Goal: Use online tool/utility: Utilize a website feature to perform a specific function

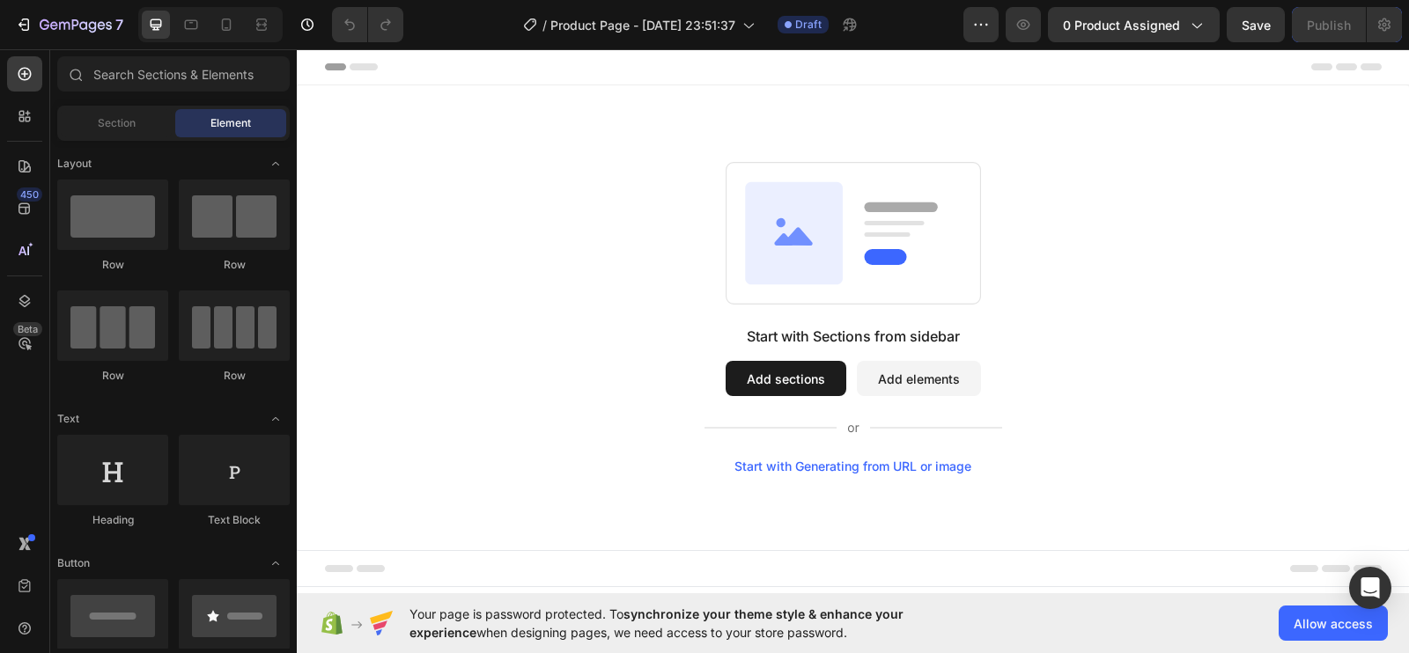
click at [913, 463] on div "Start with Generating from URL or image" at bounding box center [852, 467] width 237 height 14
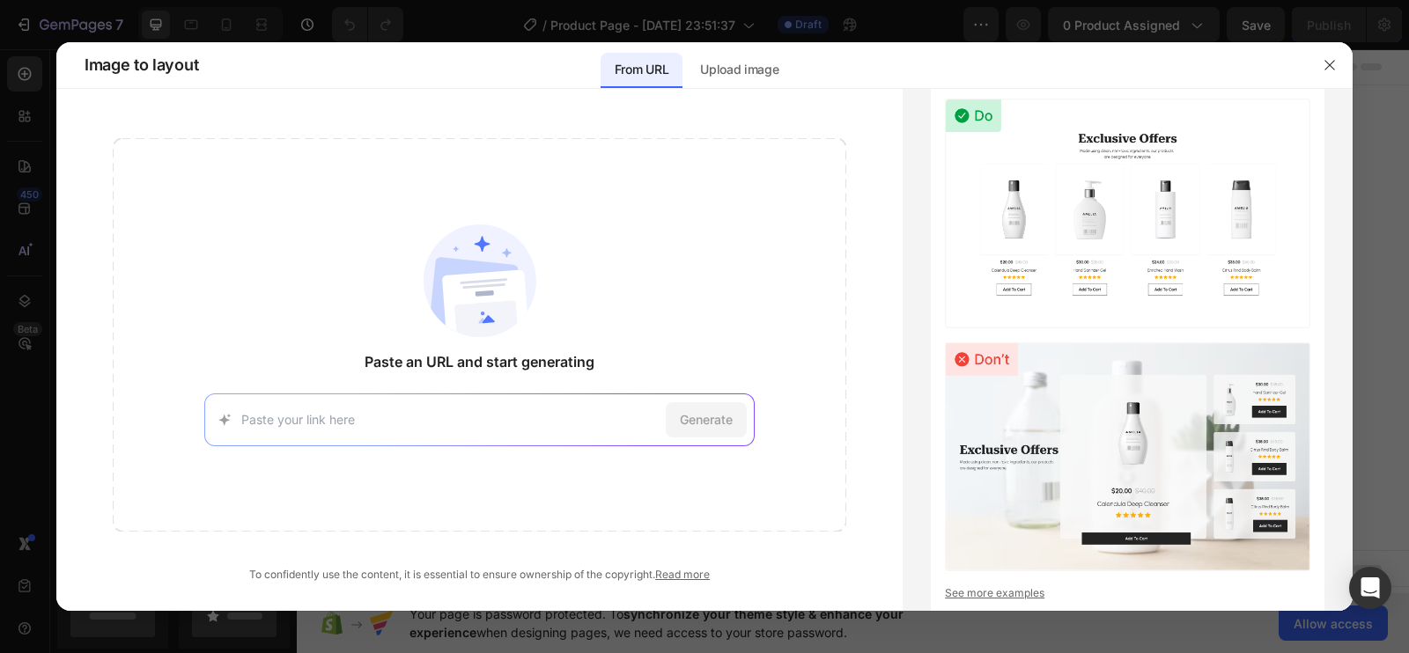
click at [389, 421] on input at bounding box center [449, 419] width 417 height 18
type input "[URL][DOMAIN_NAME]"
click at [718, 419] on span "Generate" at bounding box center [706, 419] width 53 height 18
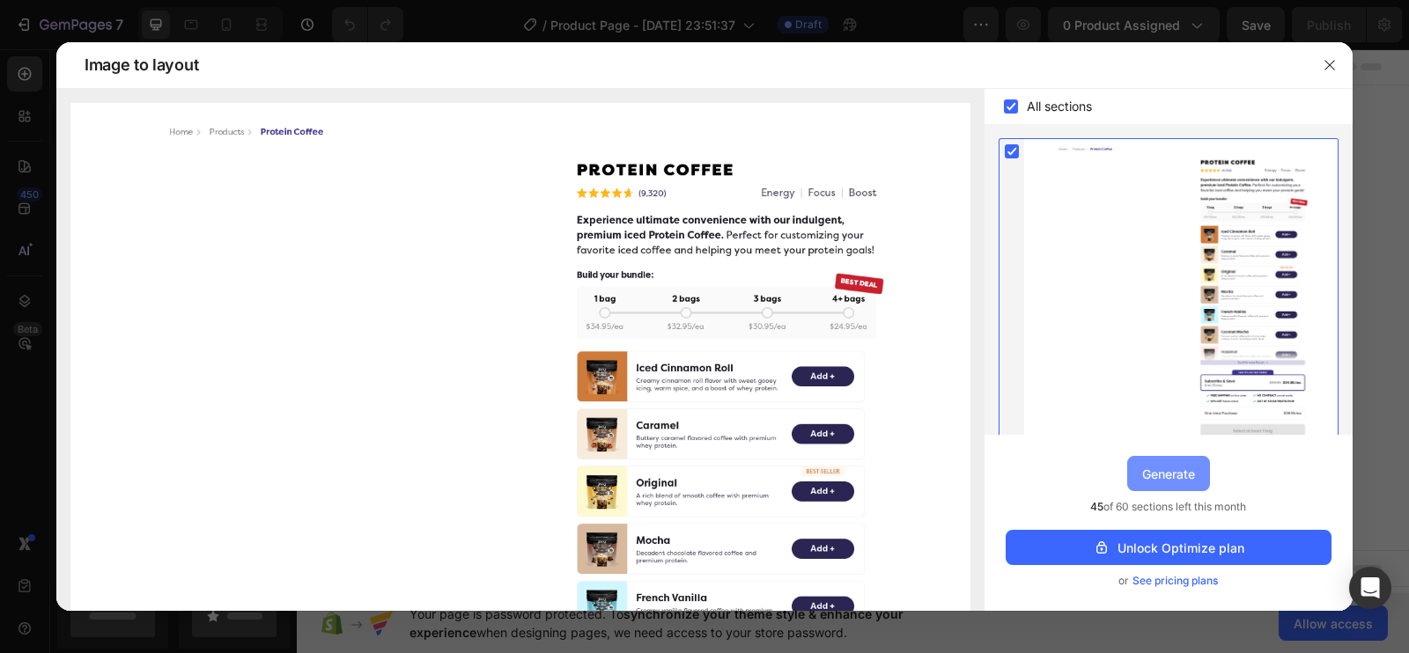
click at [1171, 476] on div "Generate" at bounding box center [1168, 474] width 53 height 18
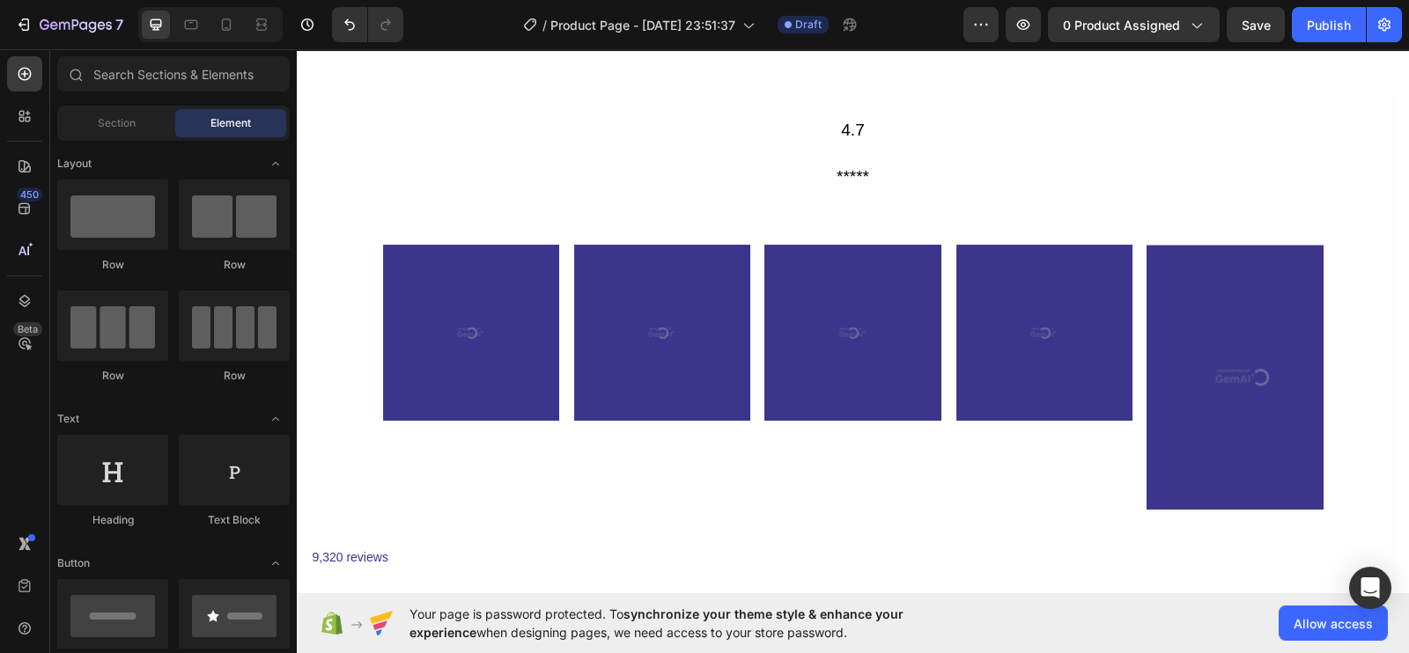
scroll to position [6137, 0]
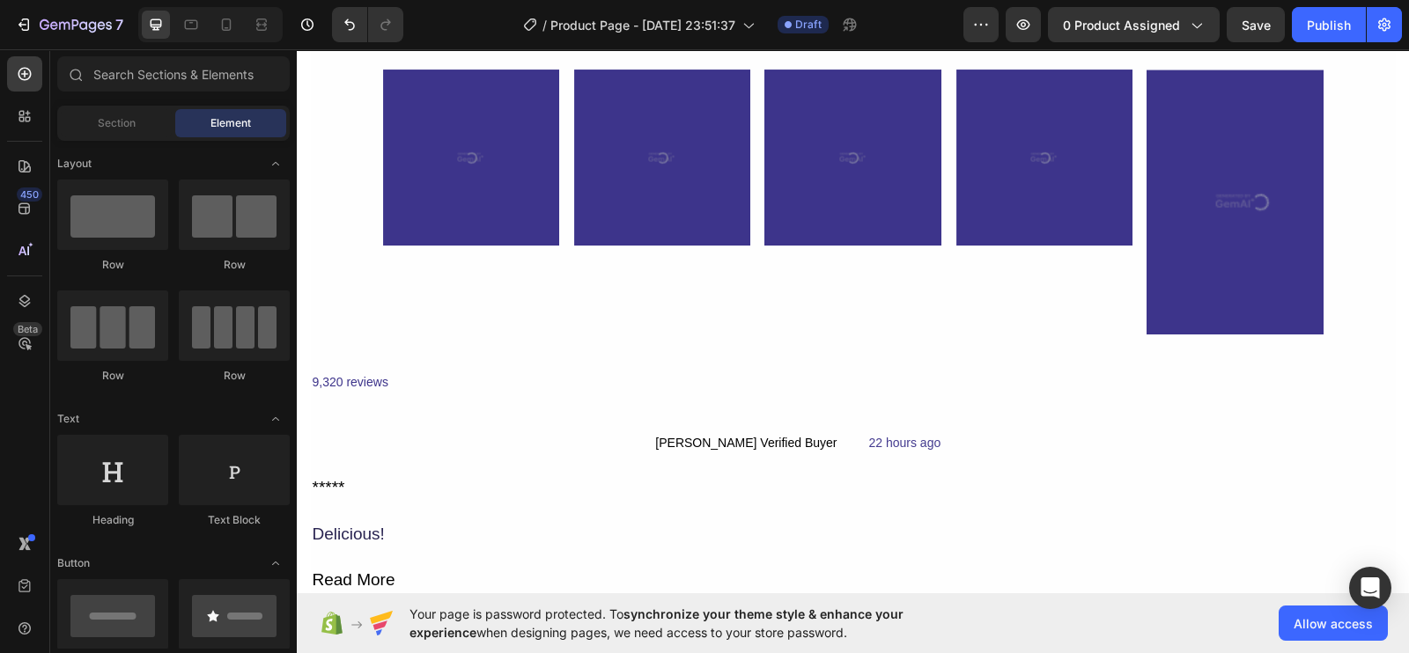
drag, startPoint x: 1387, startPoint y: 378, endPoint x: 1391, endPoint y: 398, distance: 20.7
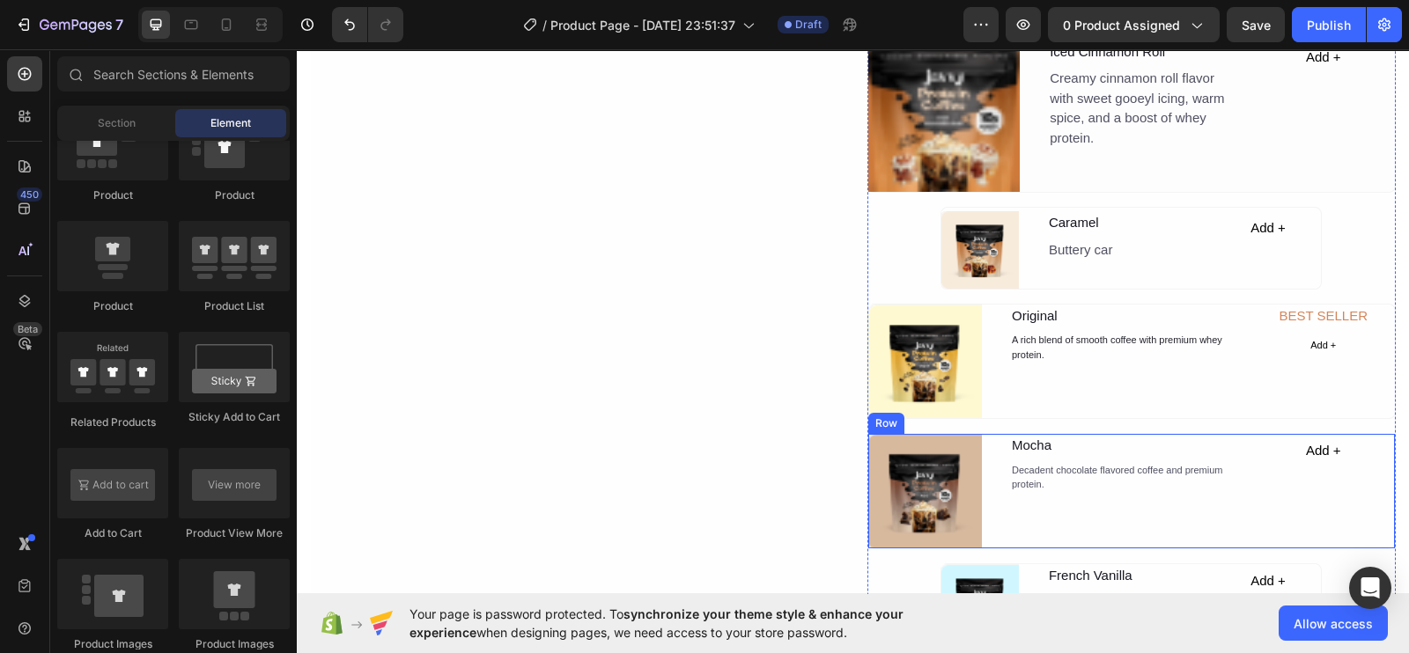
scroll to position [0, 0]
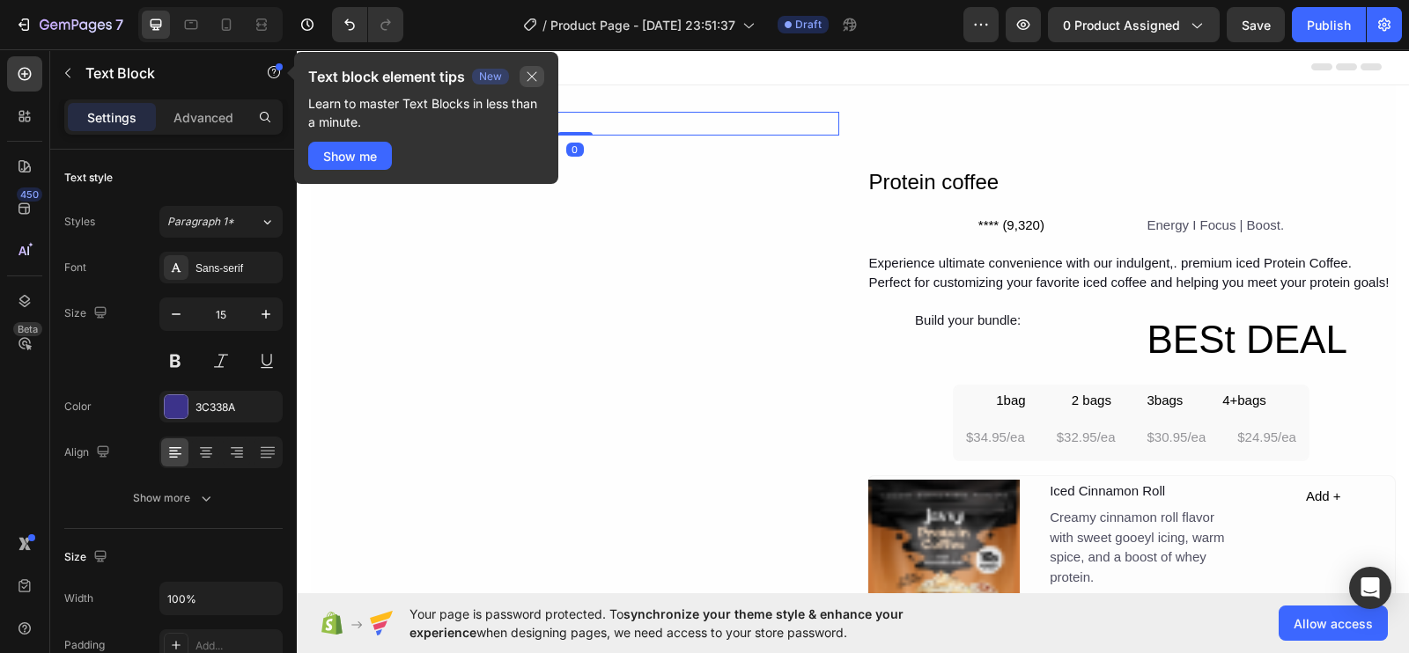
click at [530, 74] on icon "button" at bounding box center [532, 77] width 10 height 10
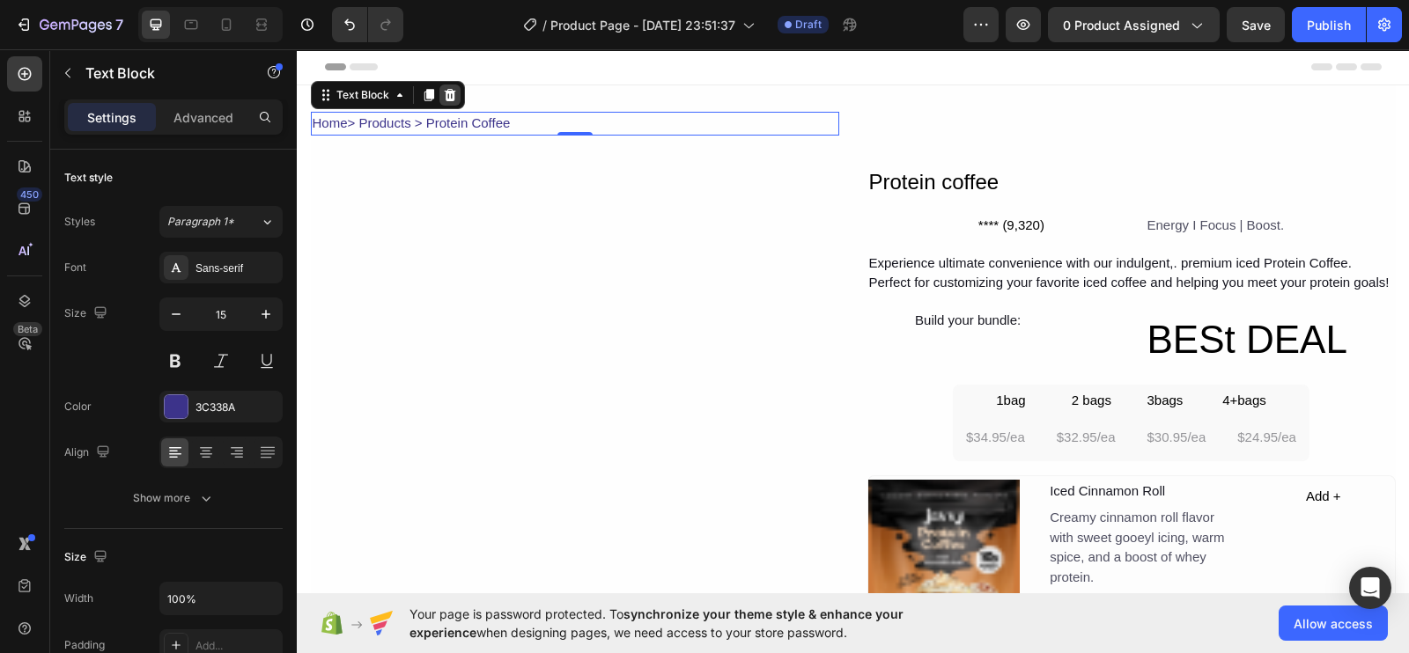
click at [444, 97] on icon at bounding box center [449, 95] width 11 height 12
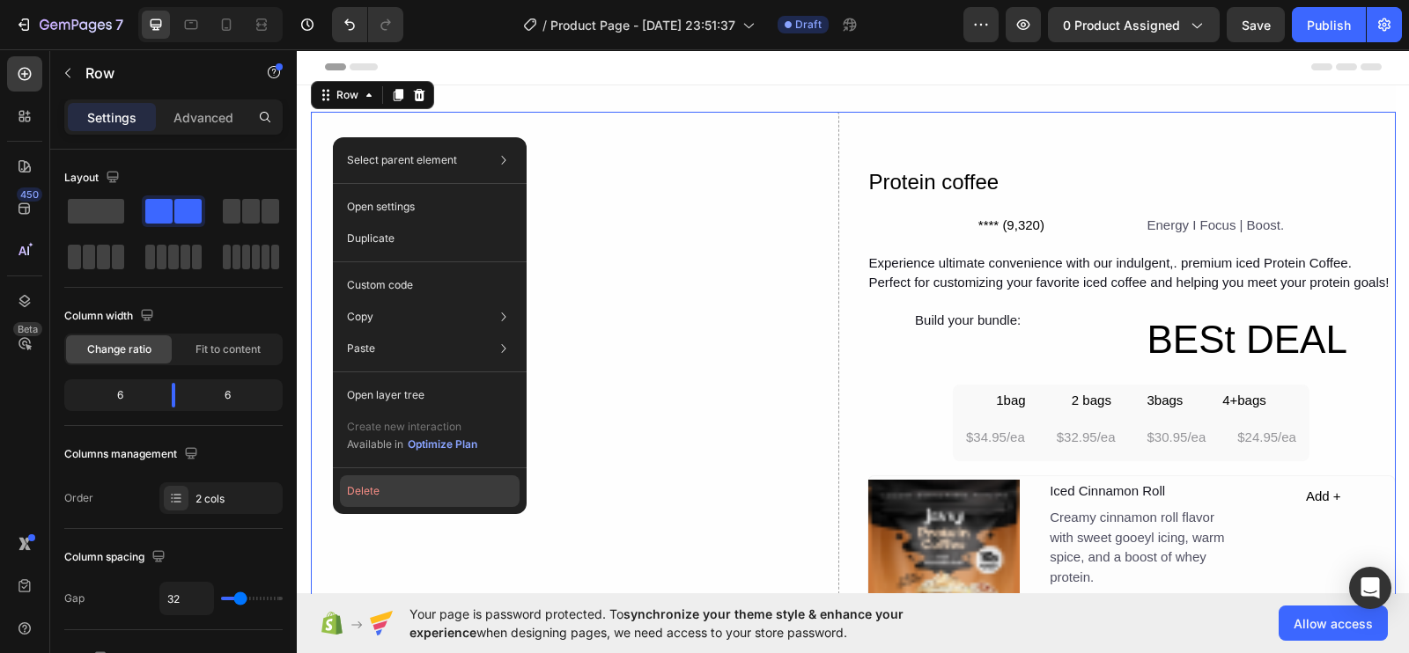
click at [407, 496] on button "Delete" at bounding box center [430, 491] width 180 height 32
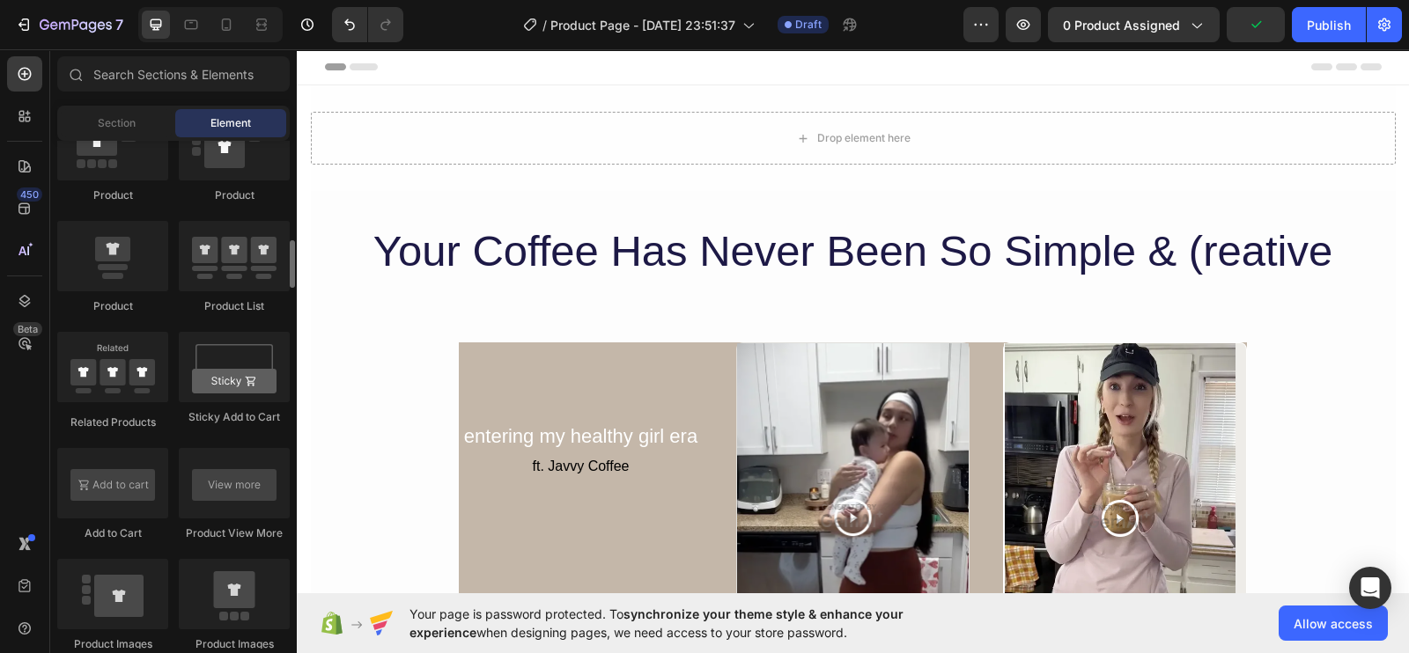
scroll to position [2091, 0]
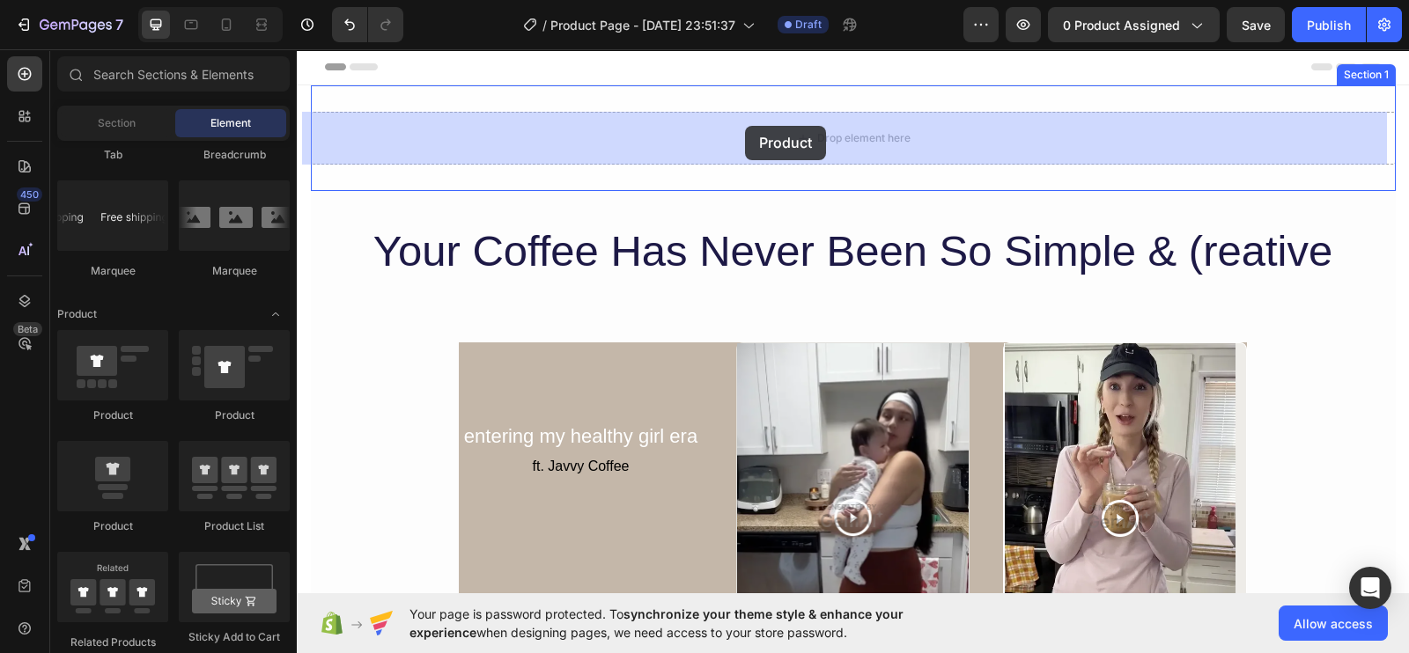
drag, startPoint x: 411, startPoint y: 443, endPoint x: 745, endPoint y: 126, distance: 460.2
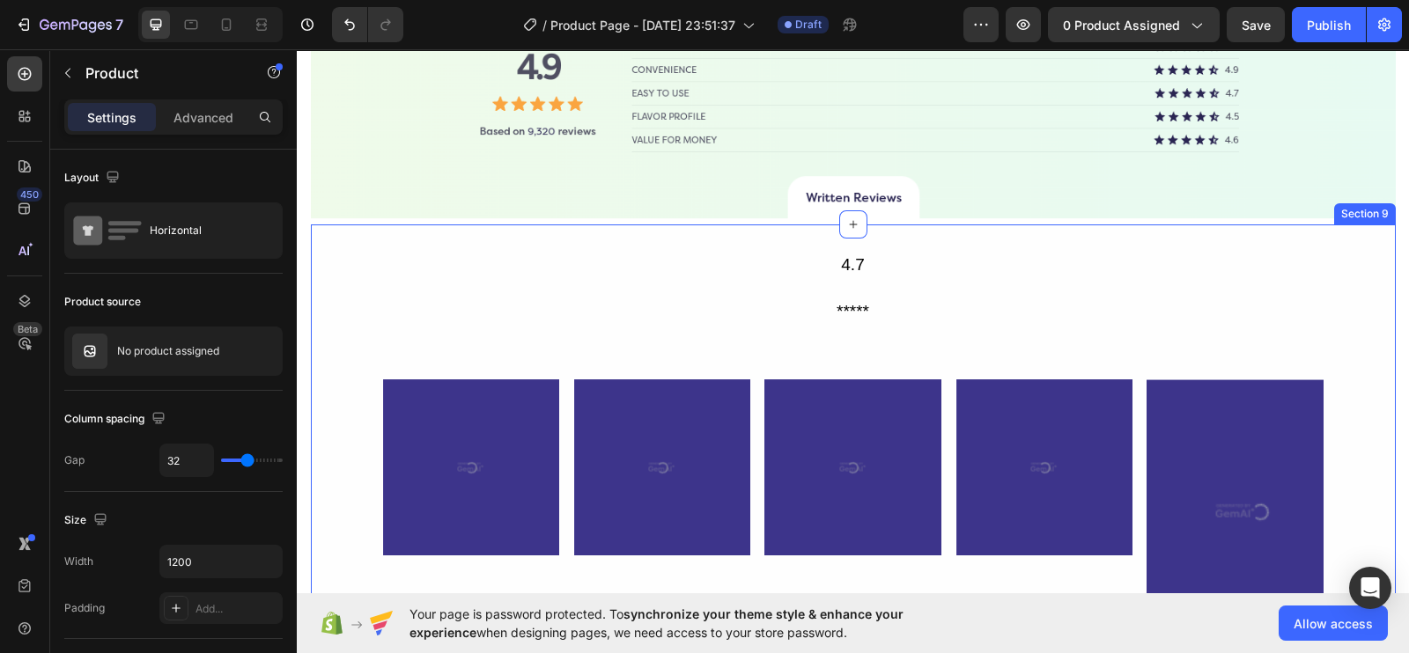
scroll to position [4512, 0]
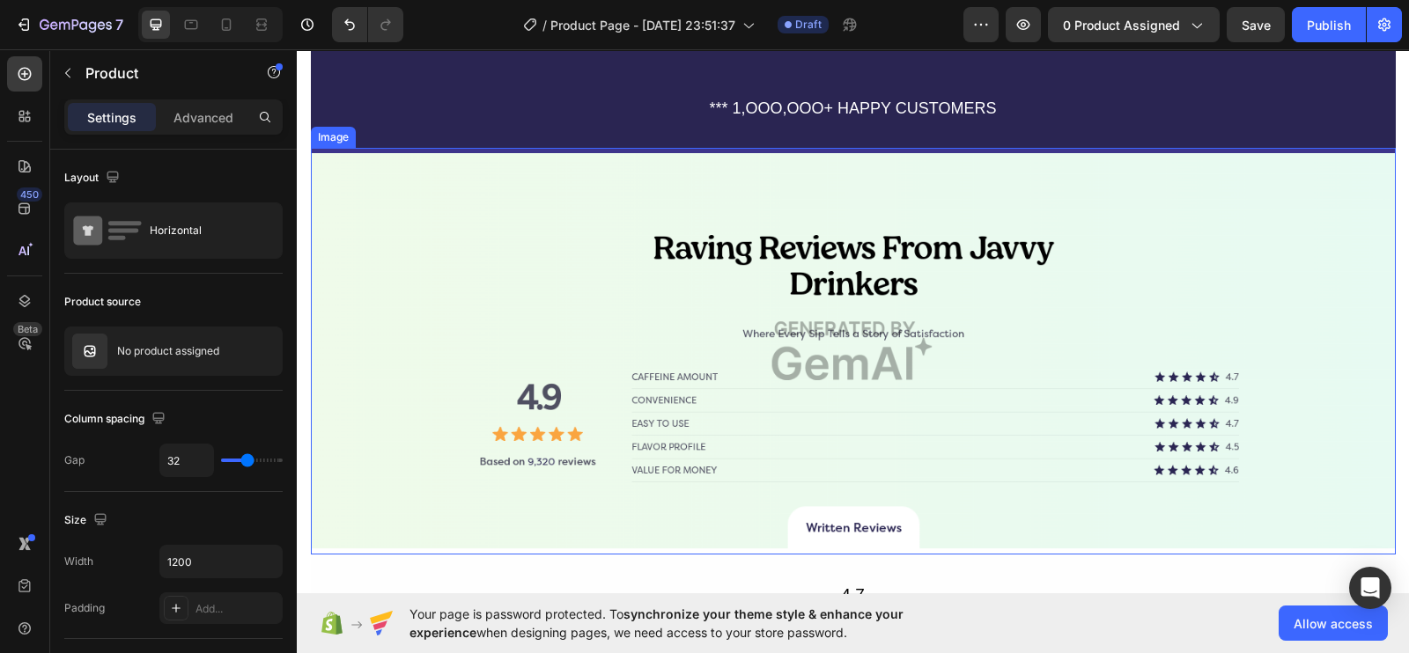
click at [325, 135] on div "Image" at bounding box center [333, 137] width 38 height 16
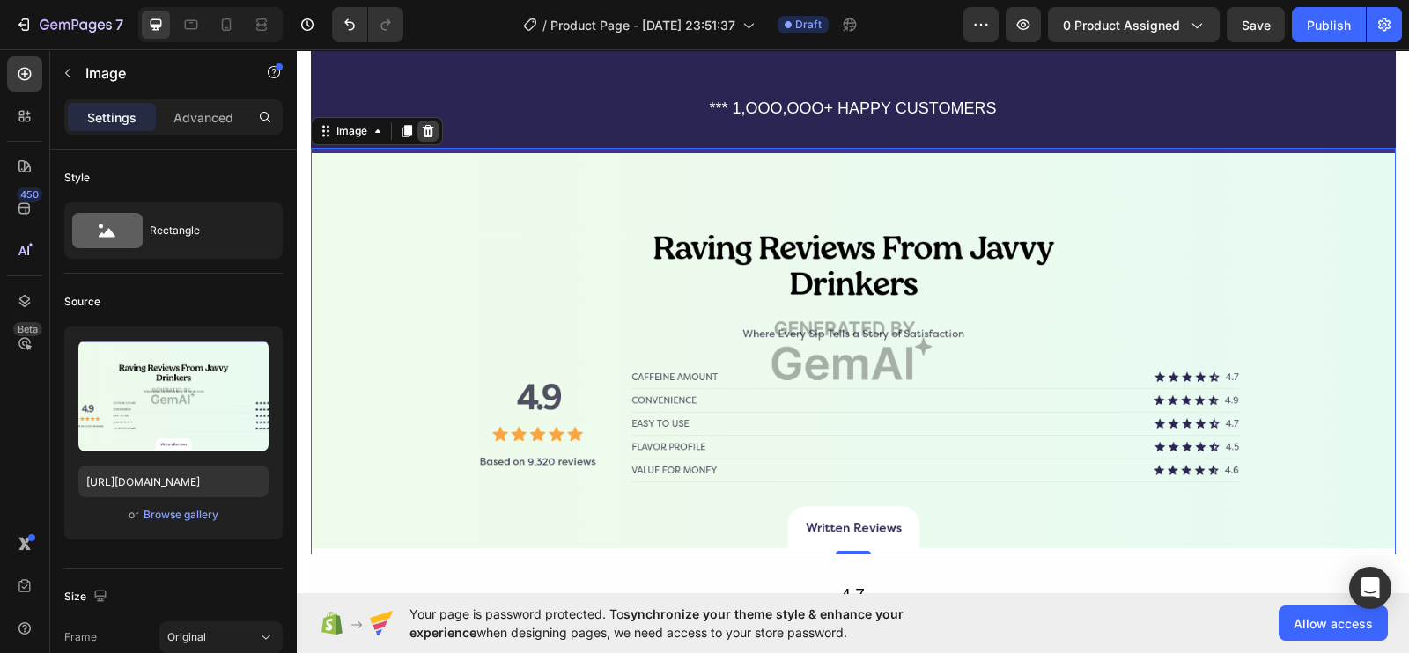
click at [422, 134] on icon at bounding box center [427, 130] width 11 height 12
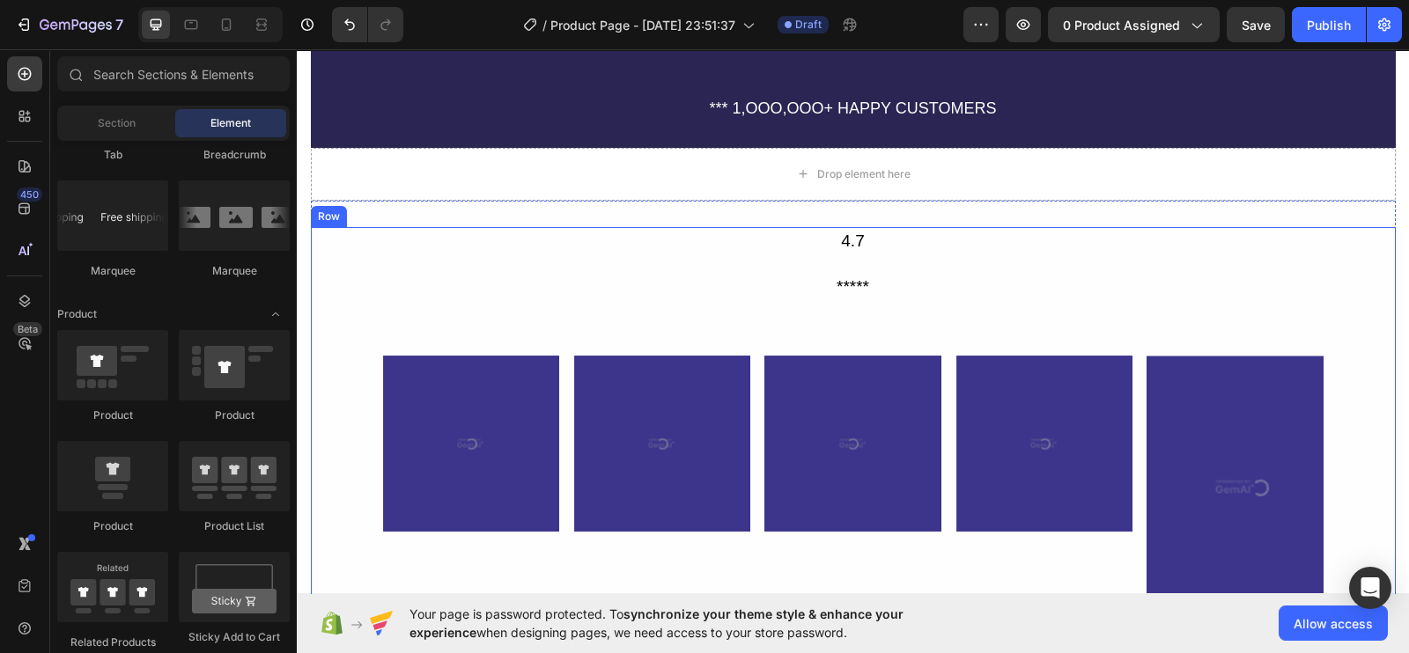
click at [323, 221] on div "Row" at bounding box center [329, 216] width 36 height 21
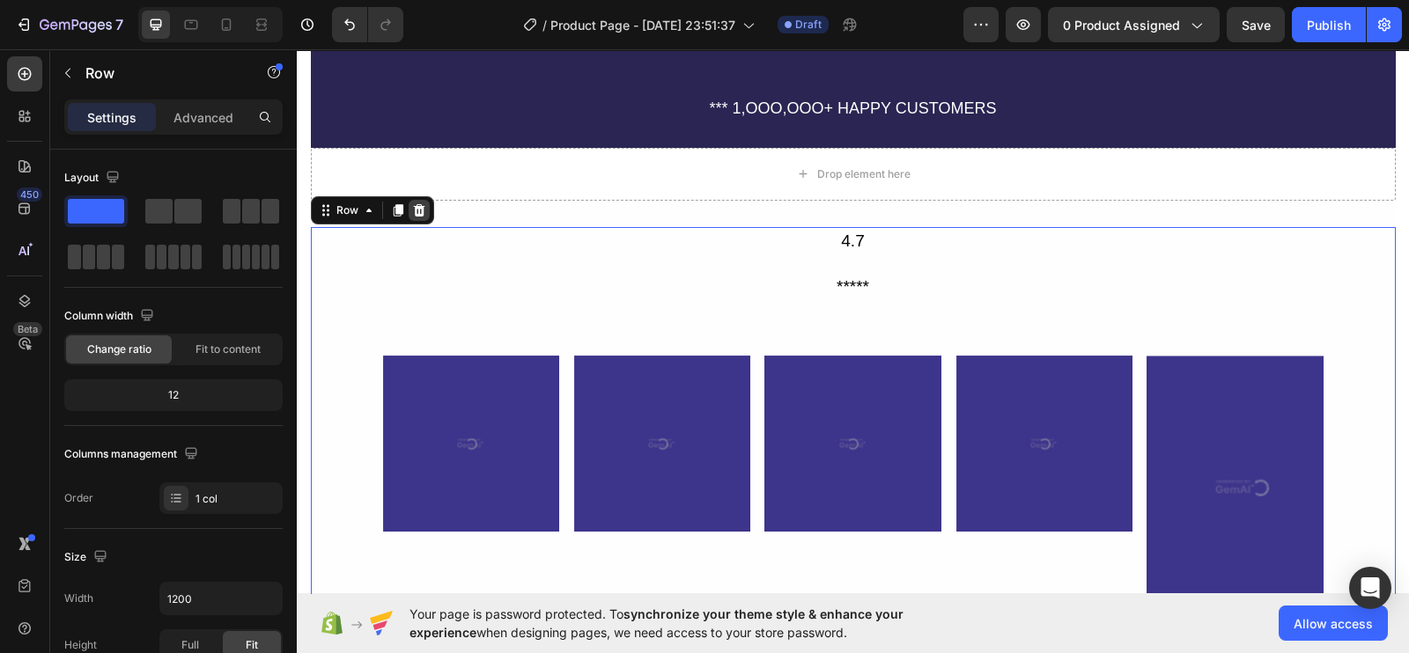
click at [412, 210] on icon at bounding box center [419, 210] width 14 height 14
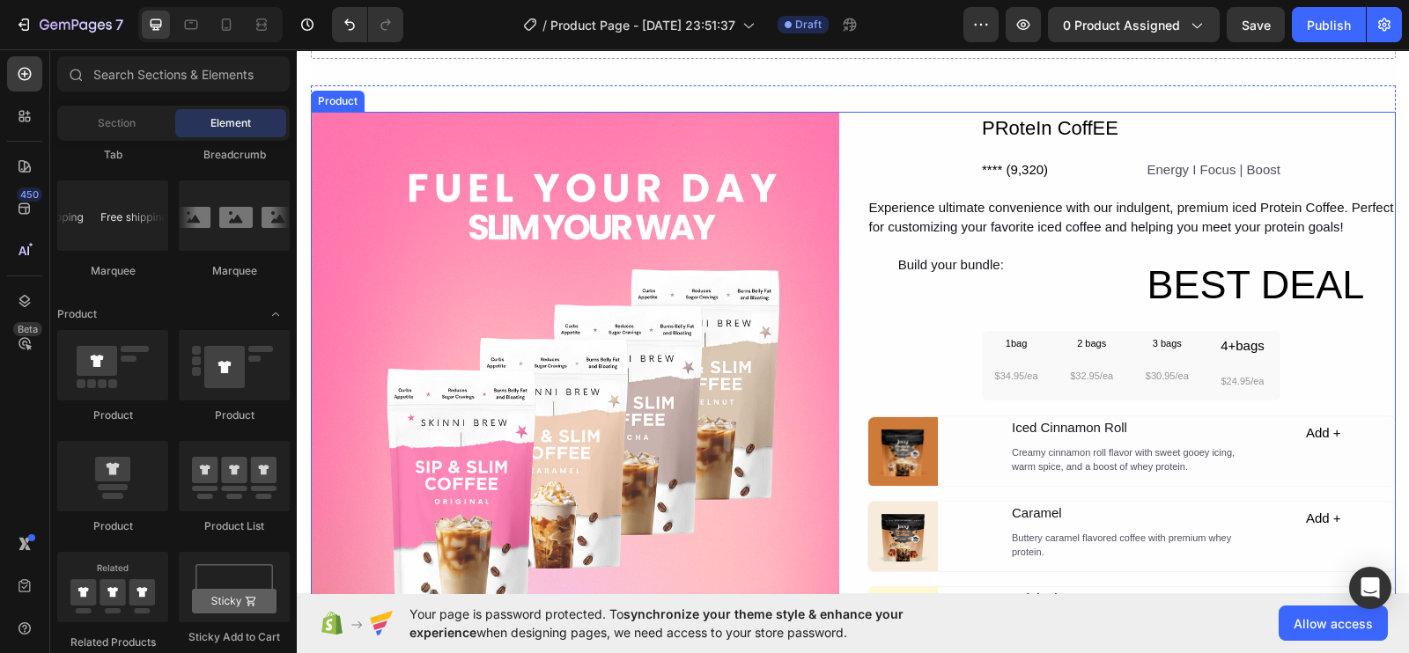
scroll to position [4623, 0]
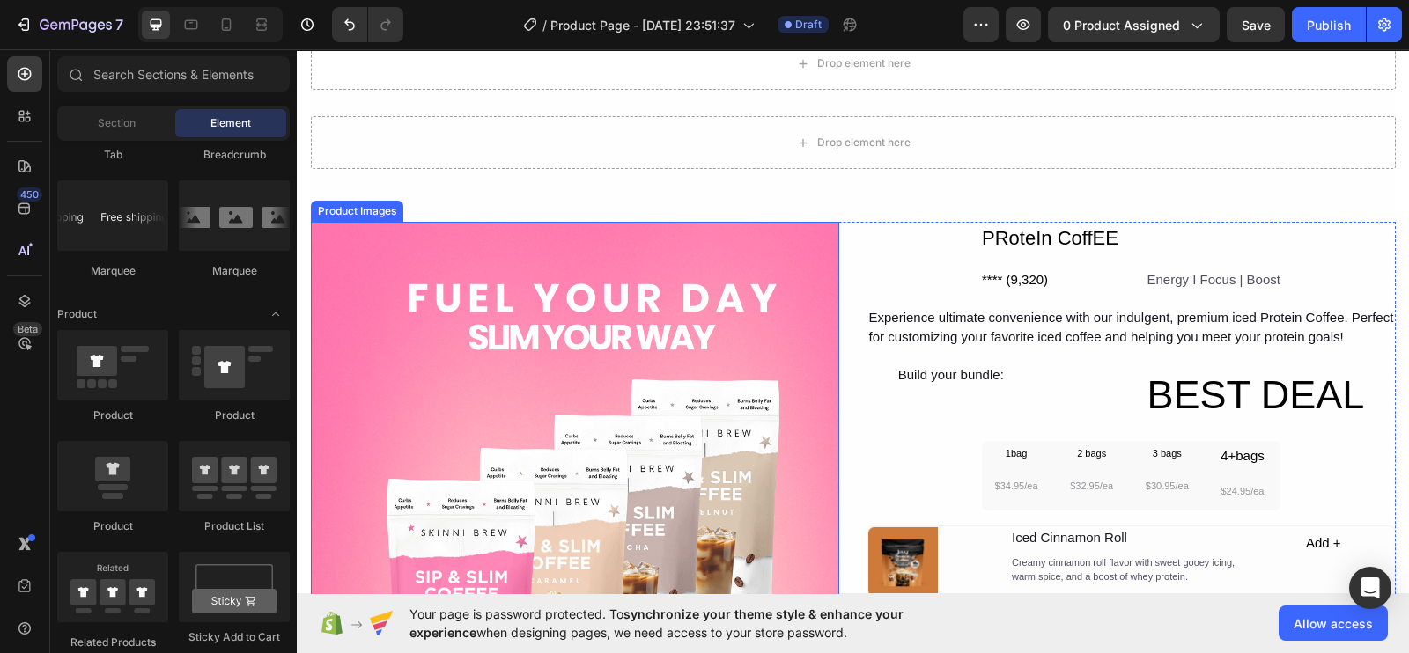
click at [357, 213] on div "Product Images" at bounding box center [356, 211] width 85 height 16
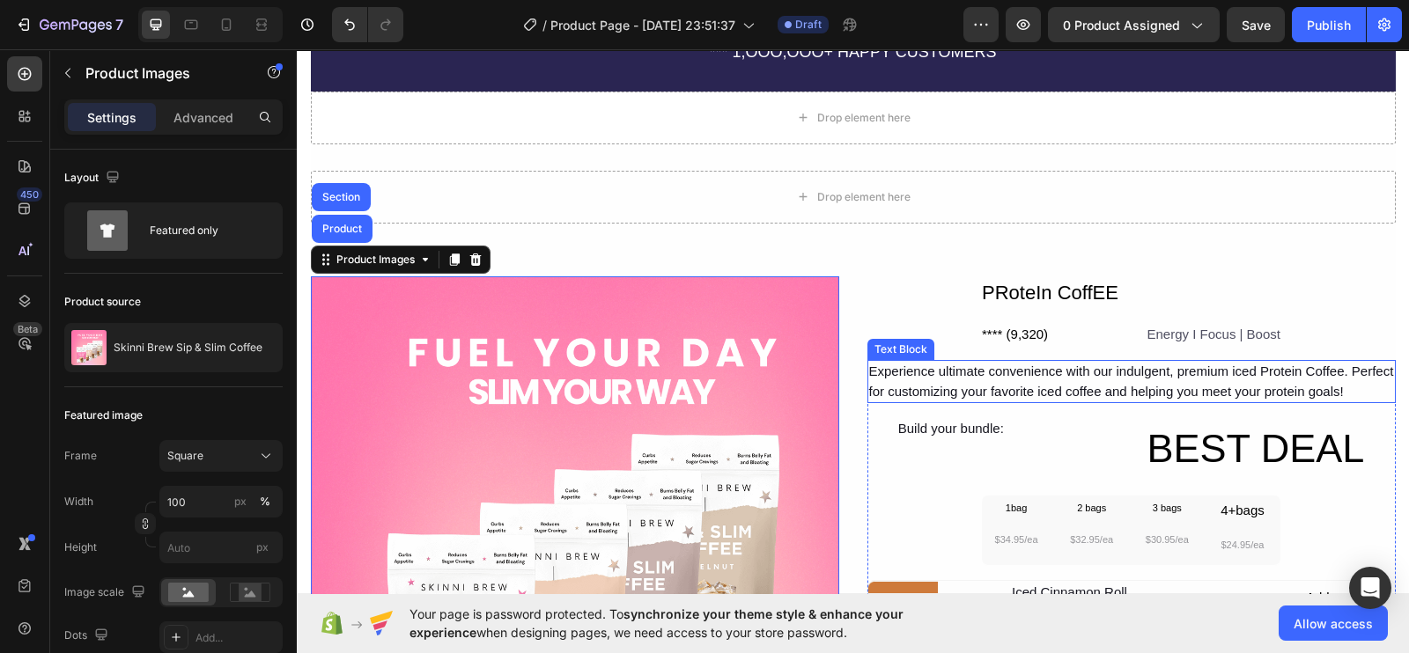
scroll to position [4512, 0]
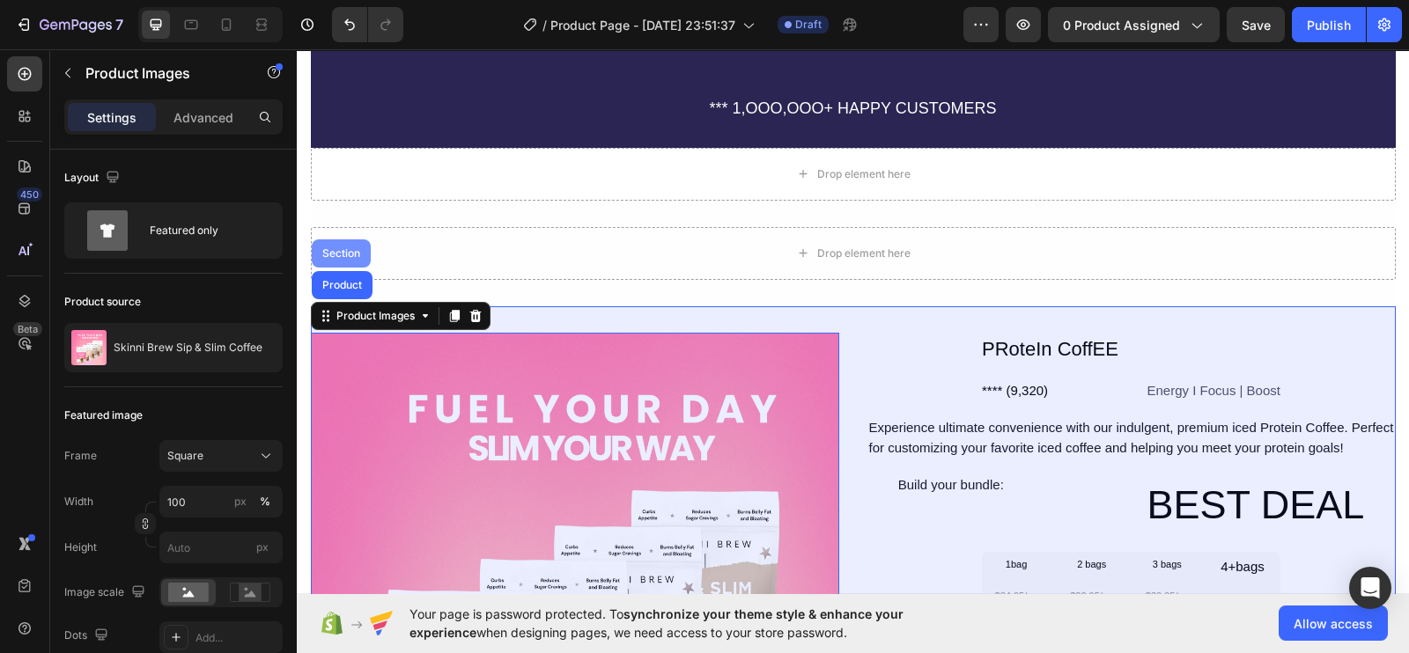
click at [325, 250] on div "Section" at bounding box center [341, 253] width 45 height 11
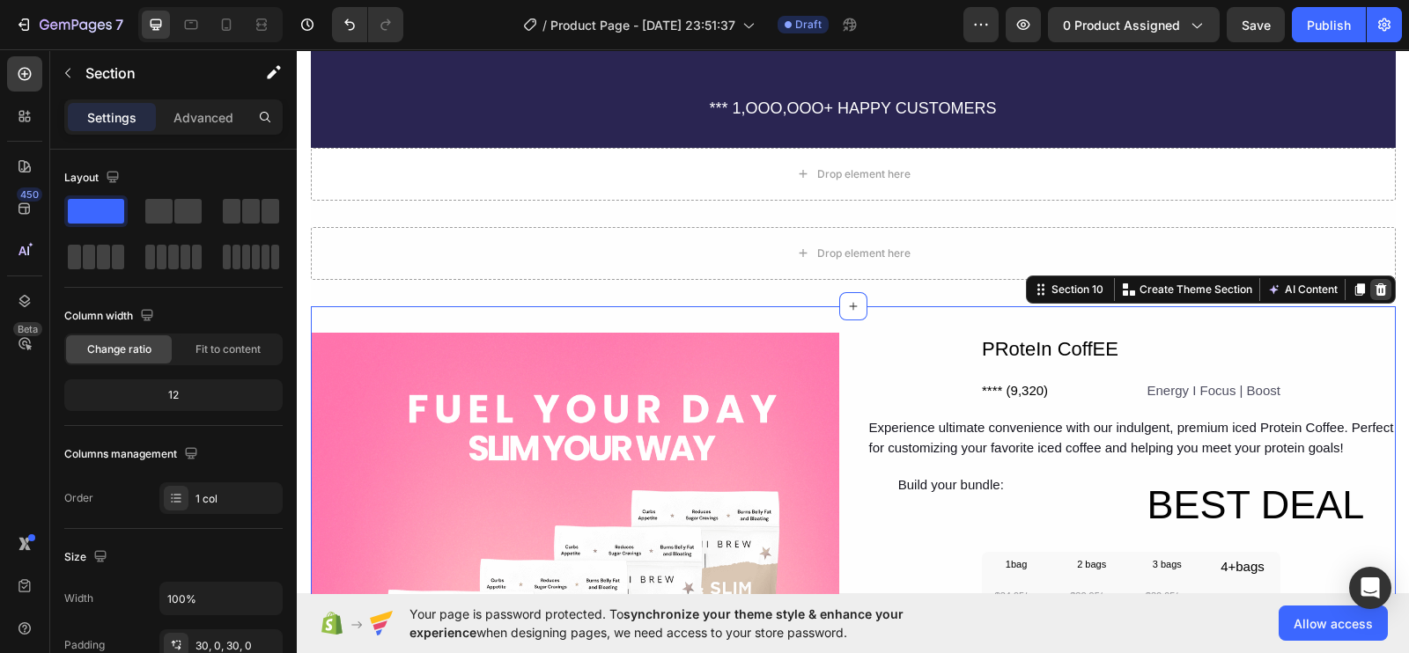
click at [1374, 288] on icon at bounding box center [1379, 289] width 11 height 12
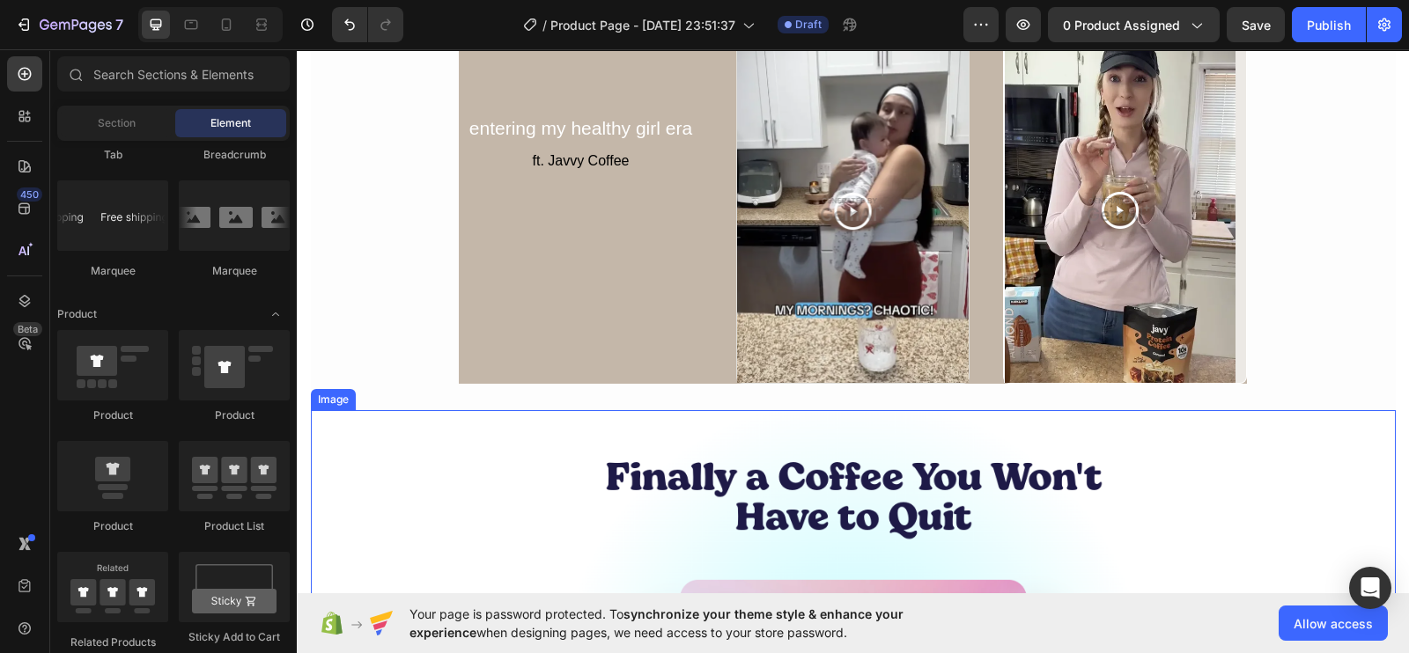
scroll to position [5283, 0]
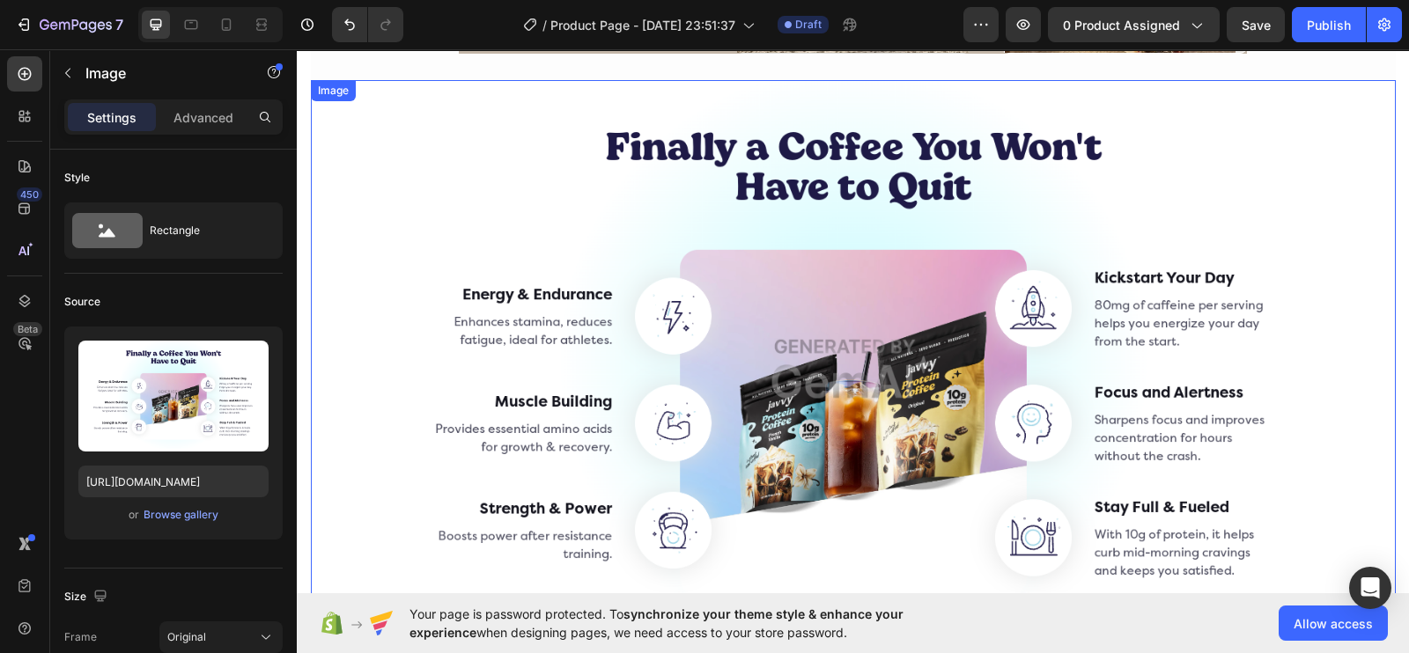
click at [326, 99] on div "Image" at bounding box center [333, 90] width 45 height 21
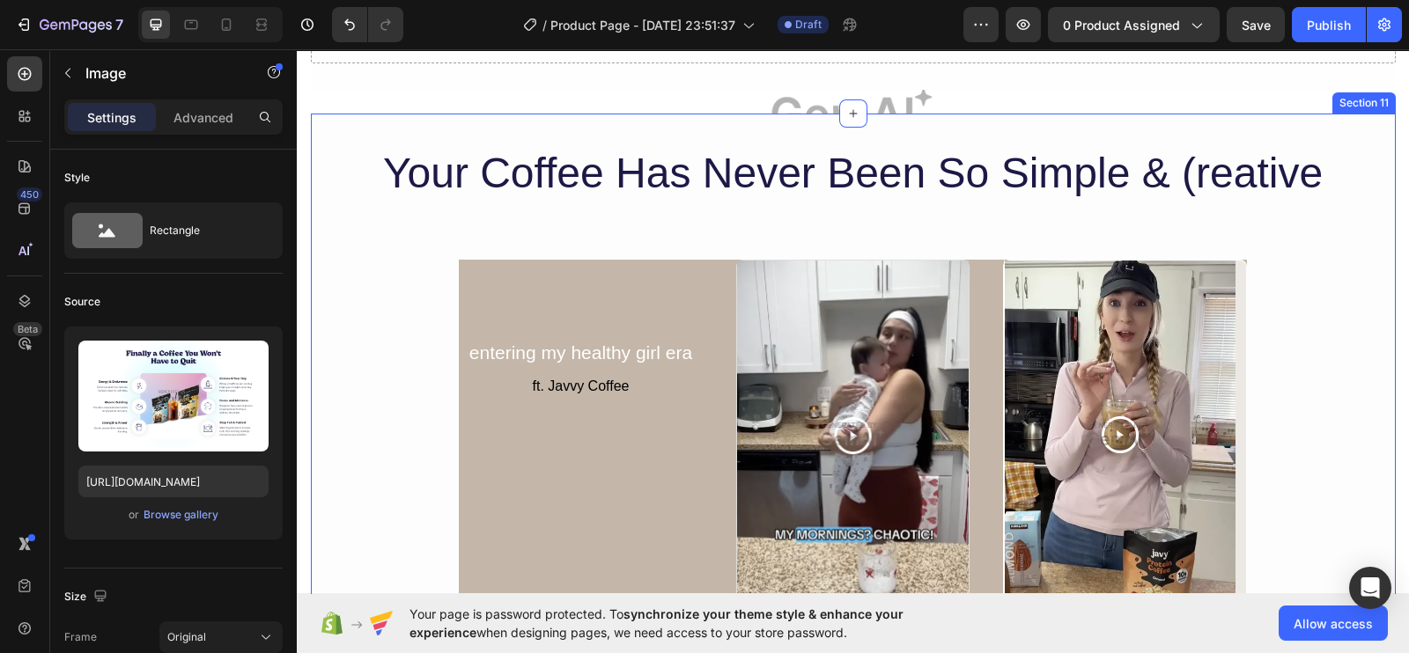
scroll to position [4733, 0]
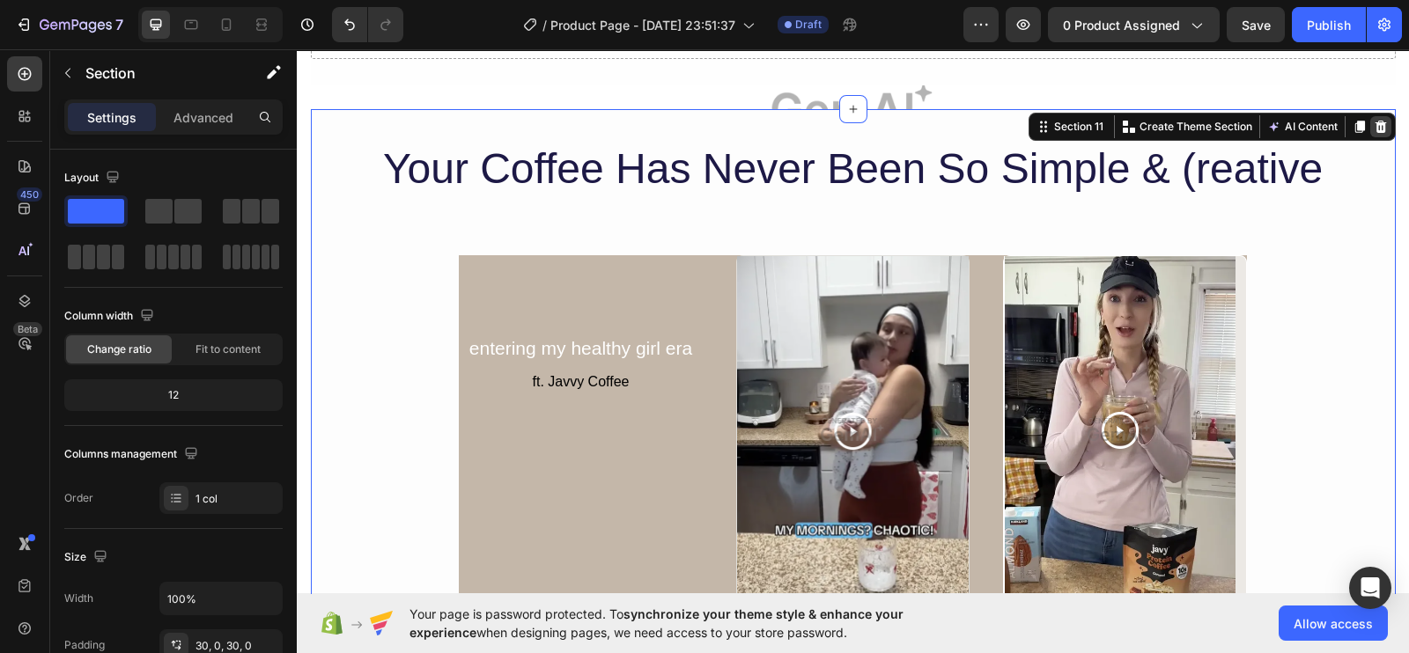
click at [1374, 122] on icon at bounding box center [1379, 127] width 11 height 12
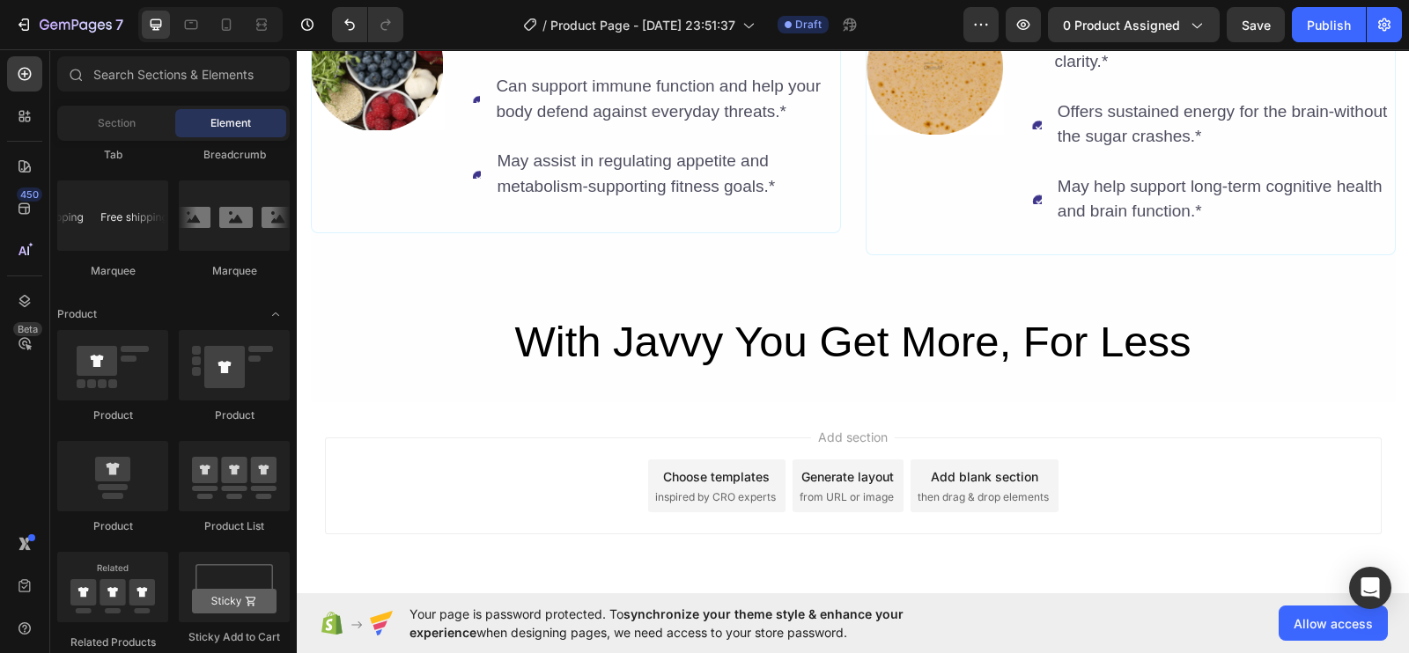
scroll to position [6038, 0]
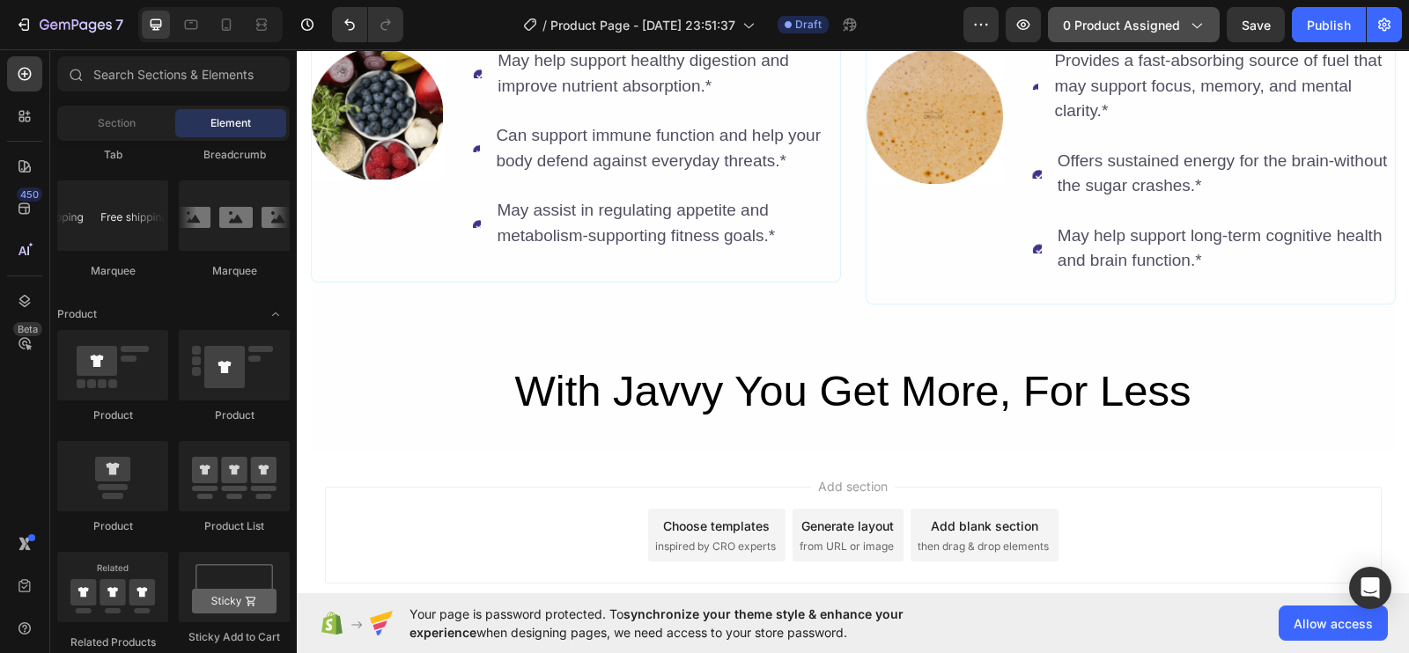
click at [1212, 28] on button "0 product assigned" at bounding box center [1134, 24] width 172 height 35
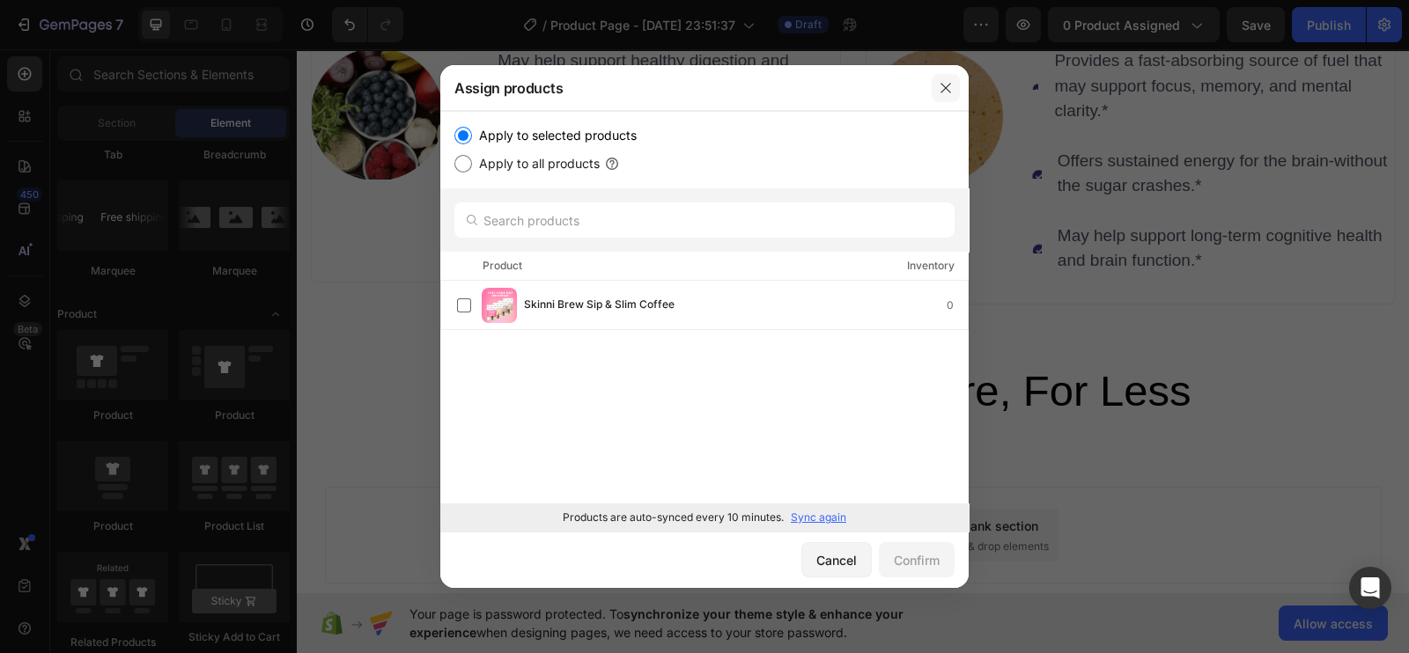
click at [952, 85] on icon "button" at bounding box center [946, 88] width 14 height 14
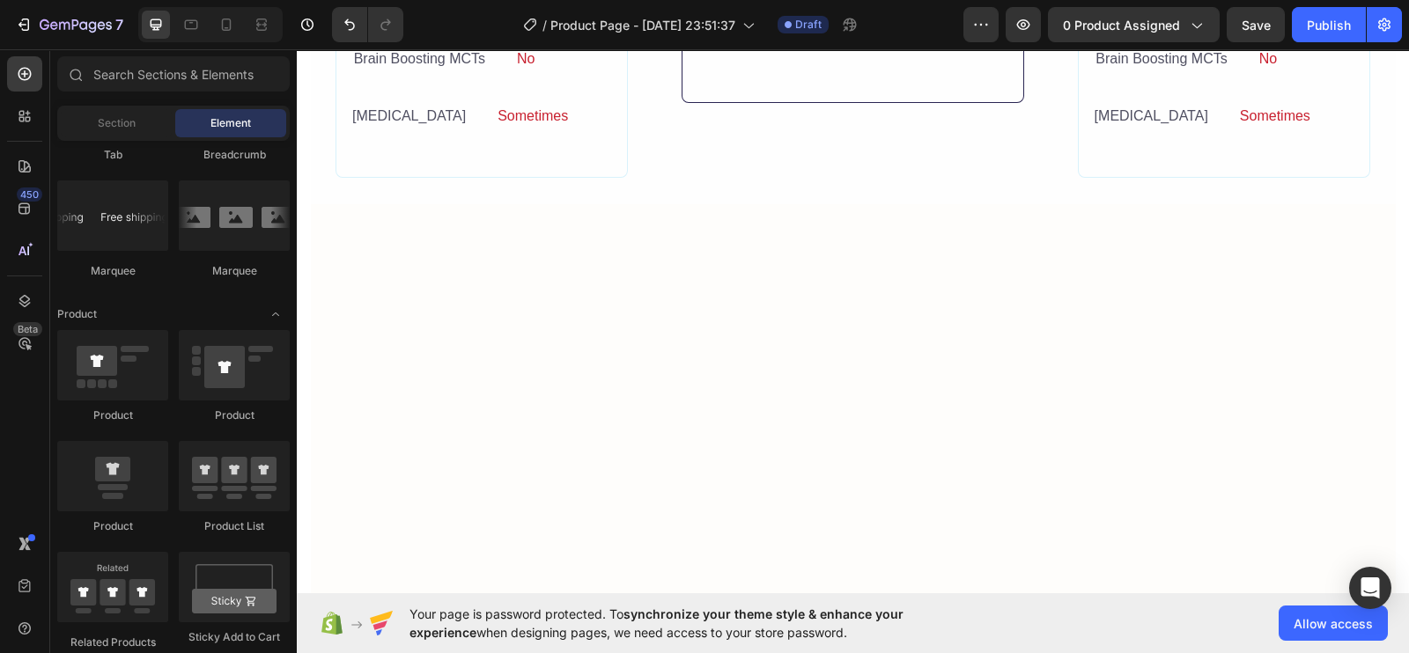
scroll to position [0, 0]
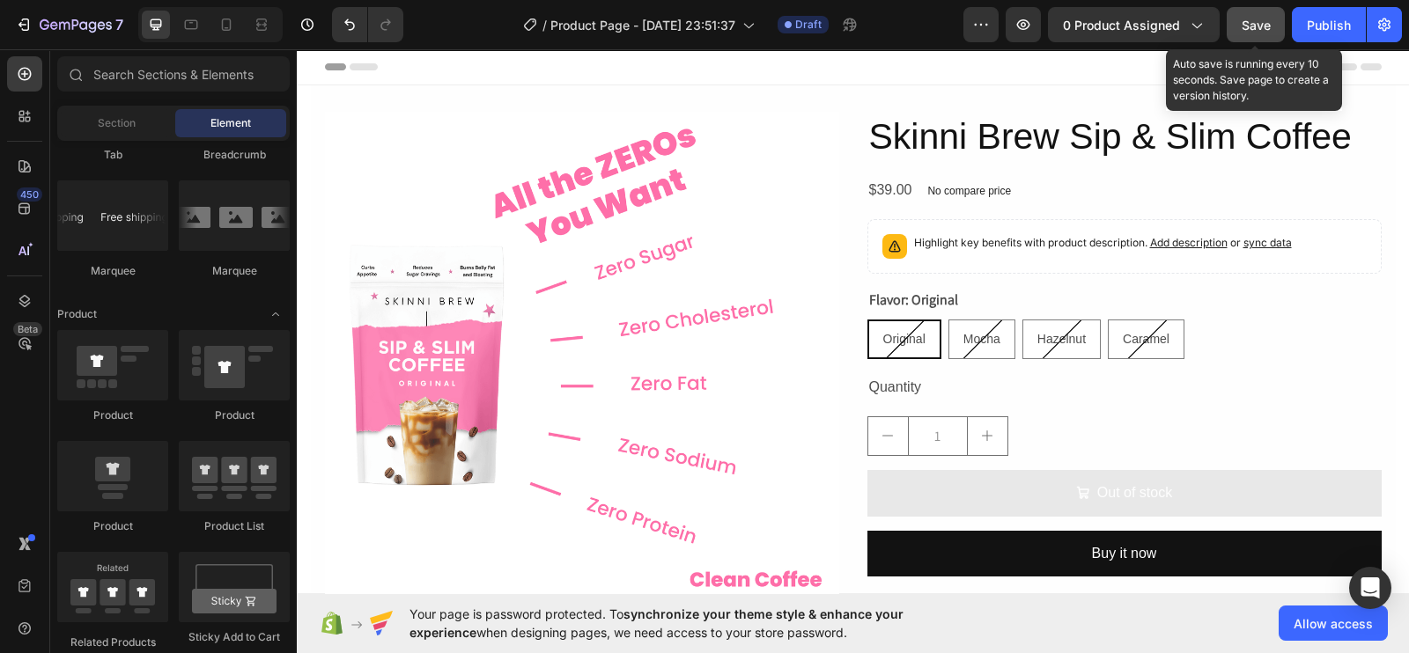
click at [1255, 26] on span "Save" at bounding box center [1255, 25] width 29 height 15
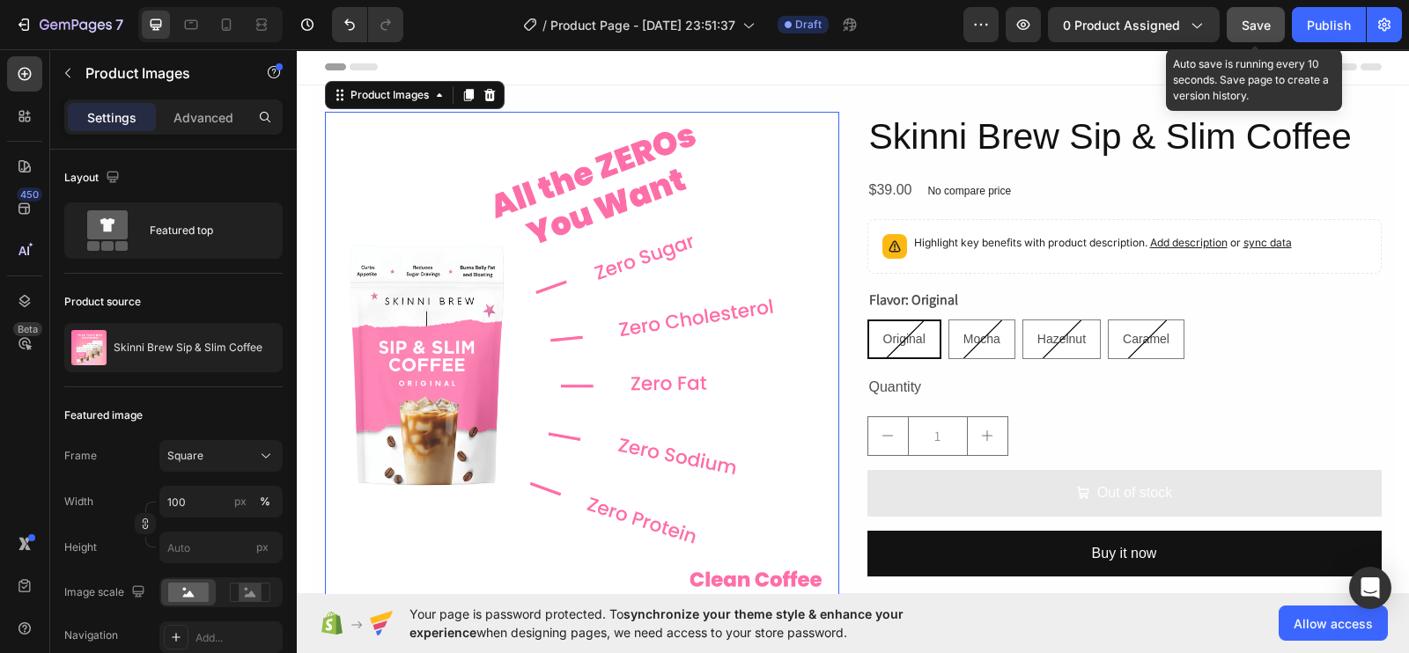
click at [1249, 25] on span "Save" at bounding box center [1255, 25] width 29 height 15
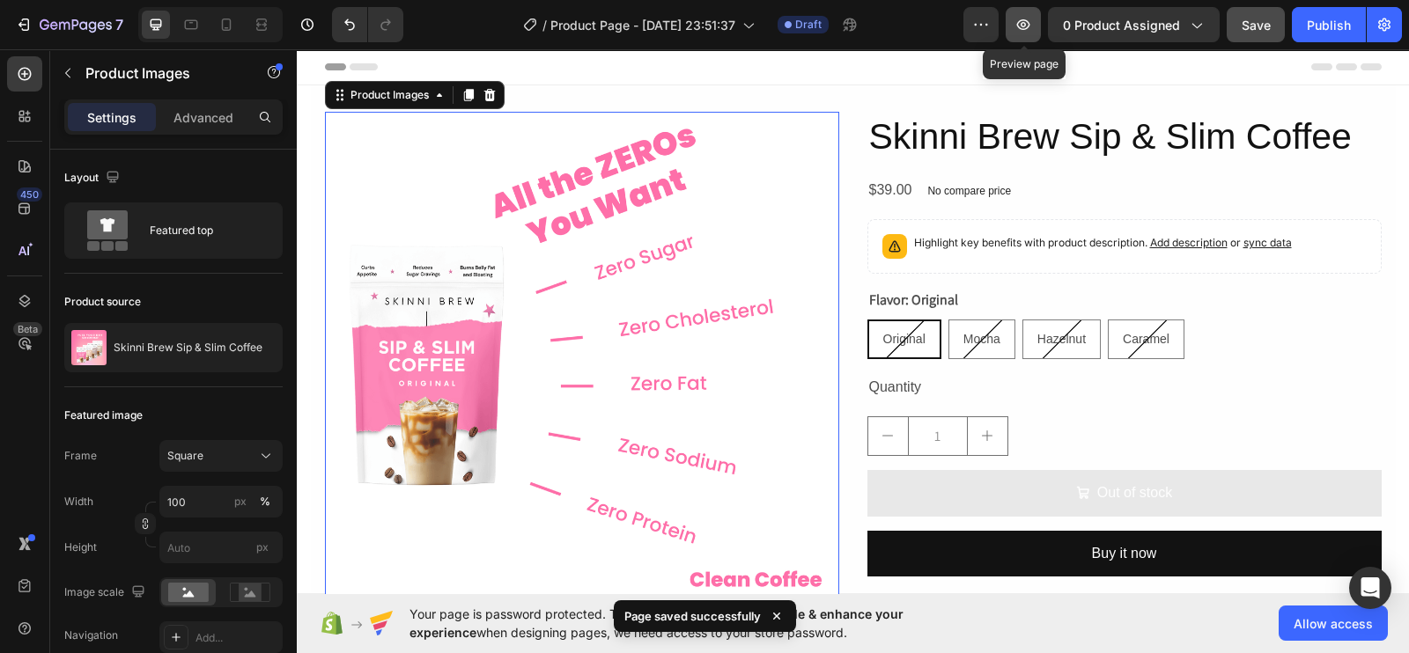
click at [1026, 26] on icon "button" at bounding box center [1023, 24] width 13 height 11
